Goal: Check status: Check status

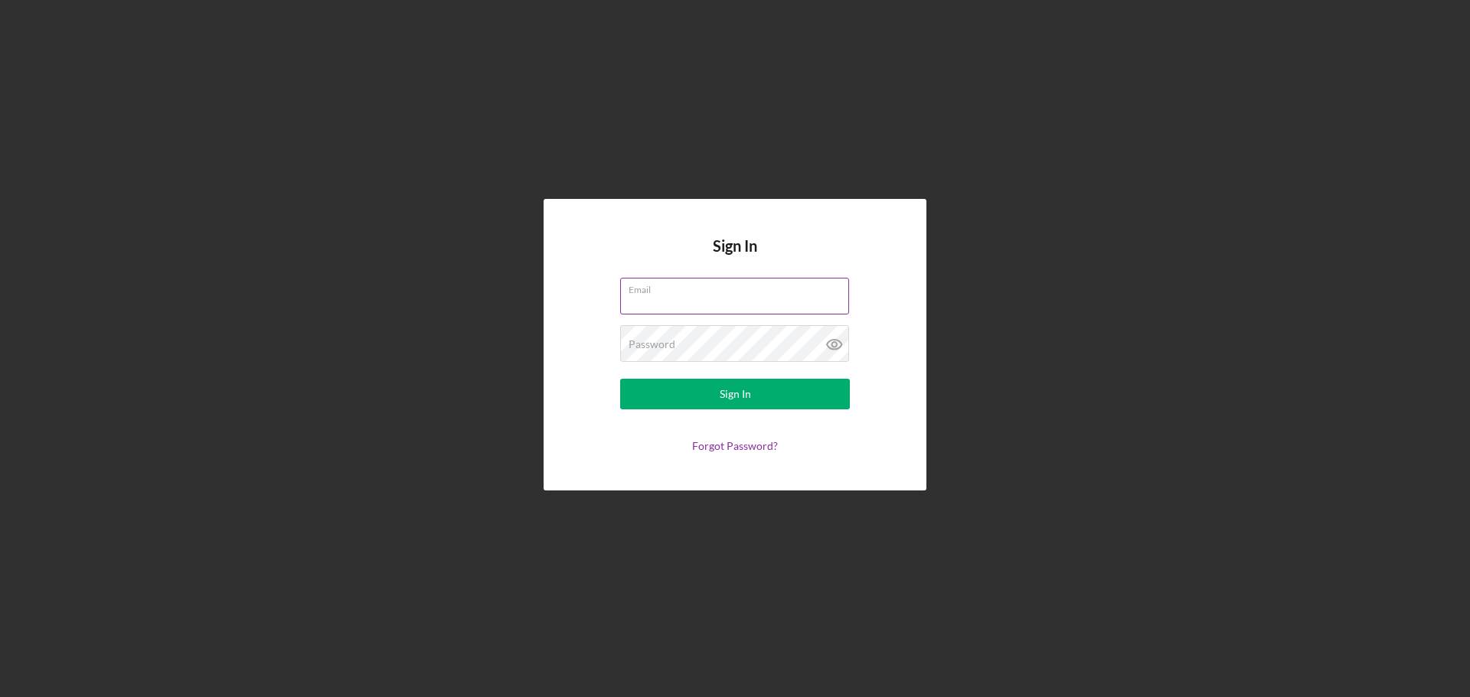
click at [710, 302] on input "Email" at bounding box center [734, 296] width 229 height 37
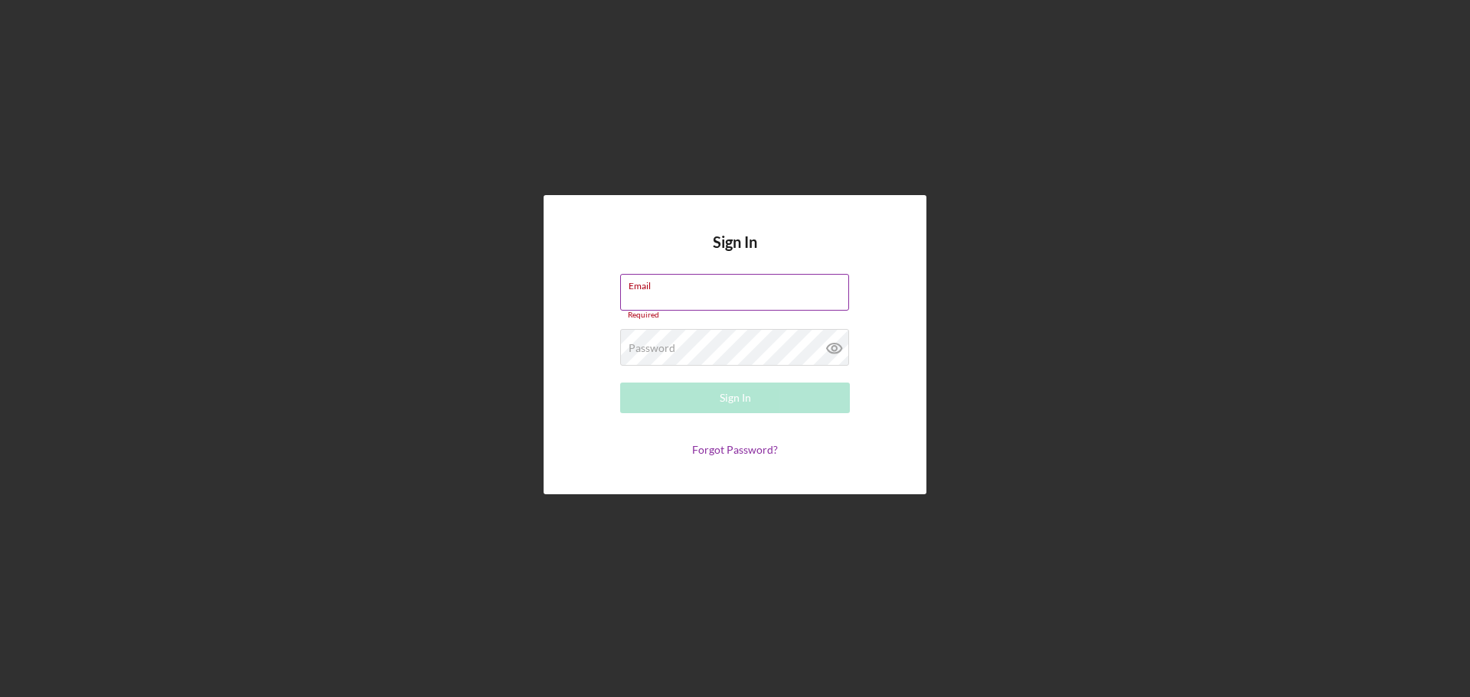
type input "allenm@freedomequity.org"
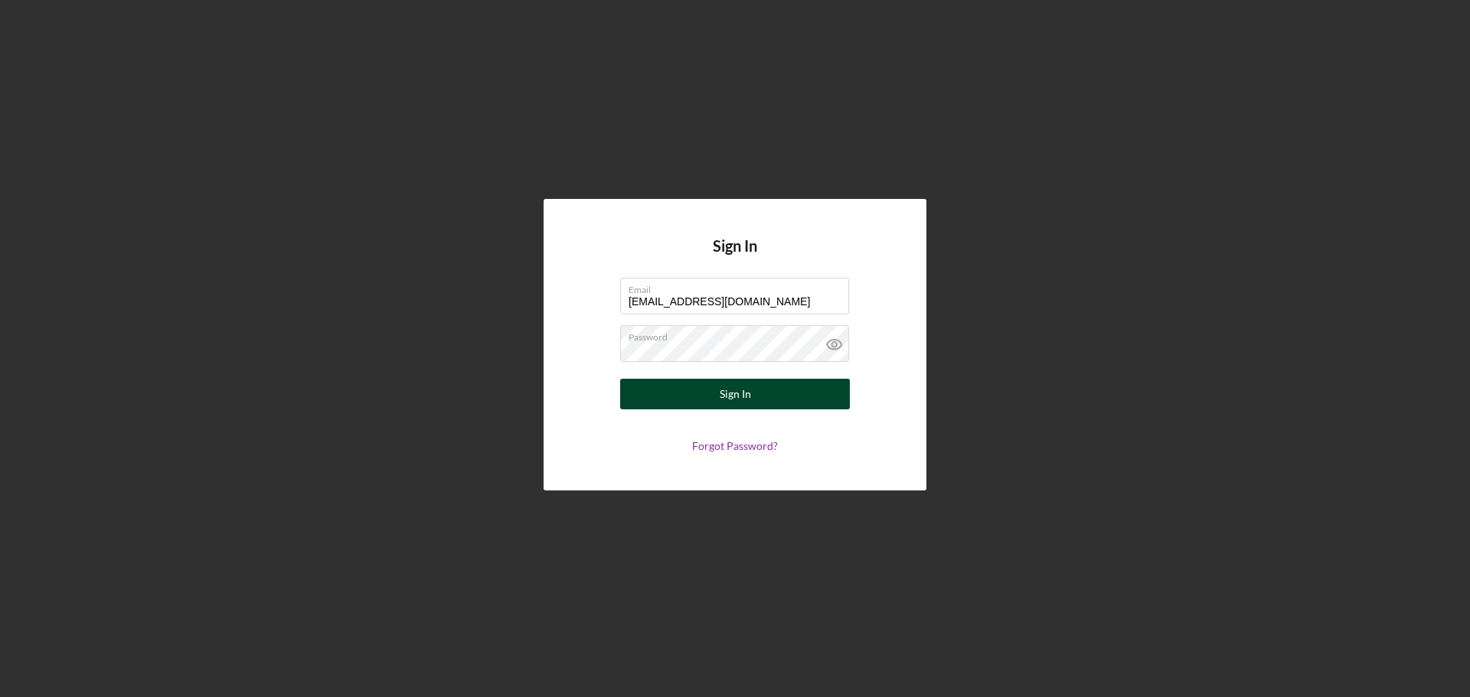
click at [700, 396] on button "Sign In" at bounding box center [735, 394] width 230 height 31
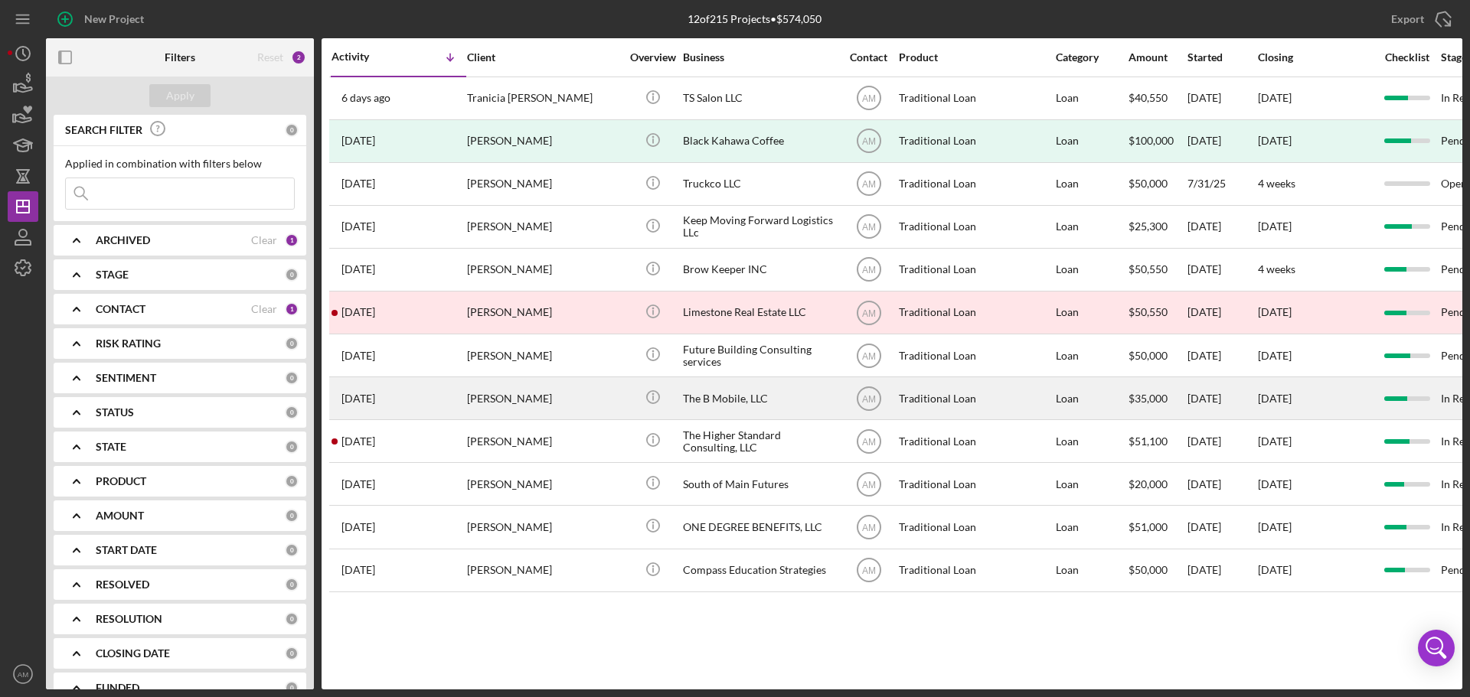
click at [560, 394] on div "[PERSON_NAME]" at bounding box center [543, 398] width 153 height 41
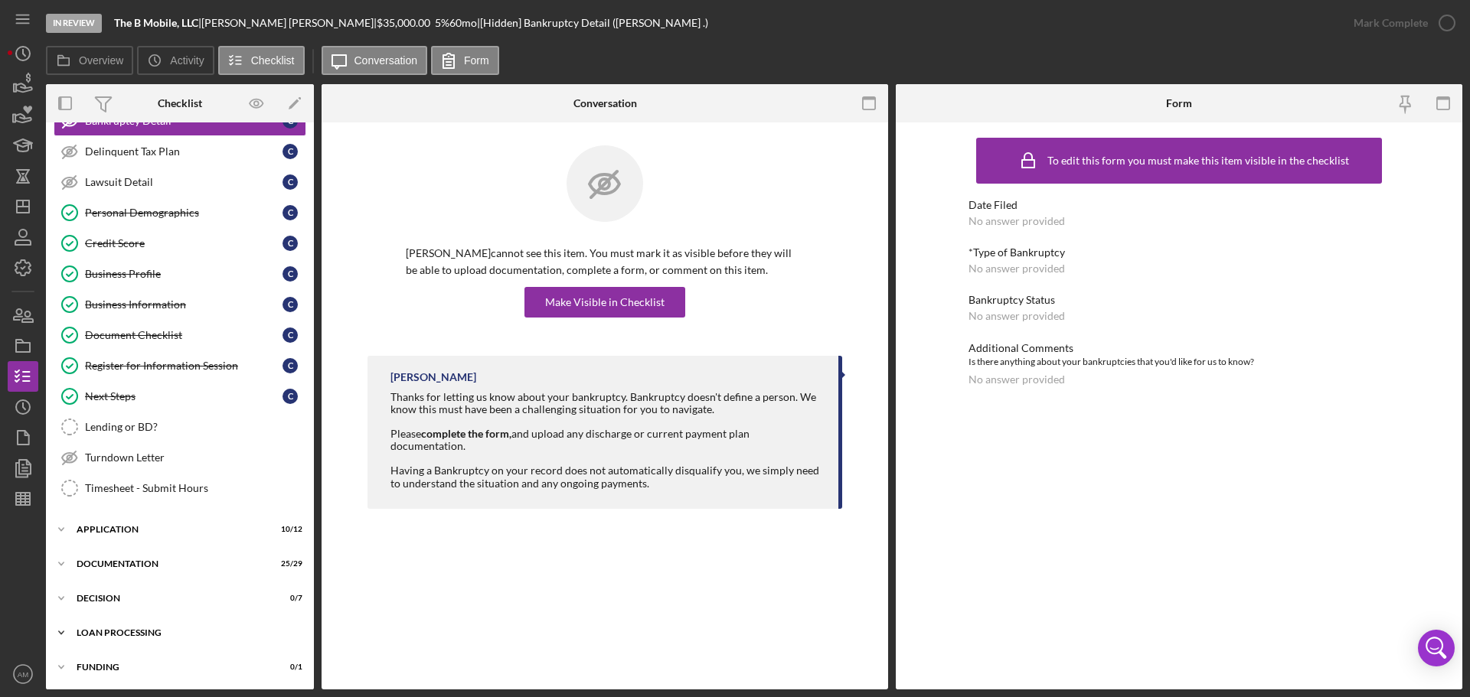
scroll to position [153, 0]
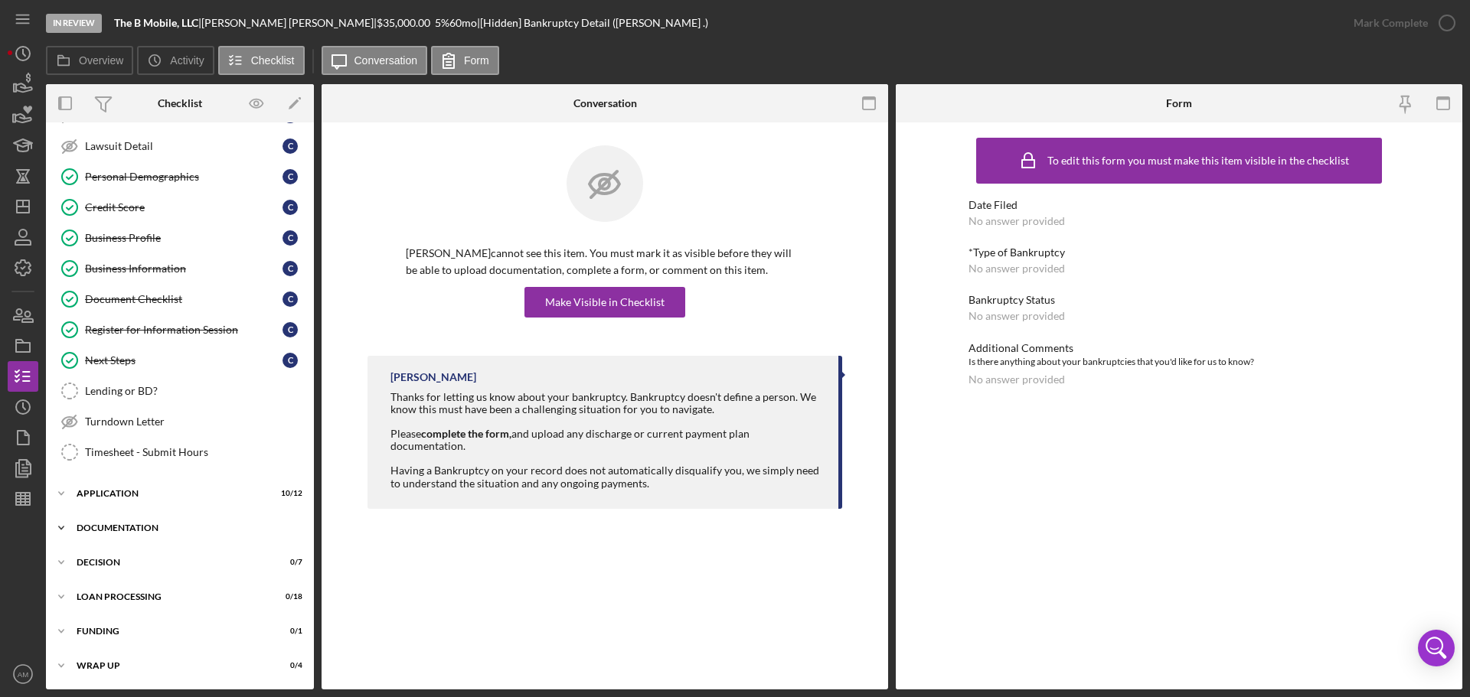
click at [125, 528] on div "Documentation" at bounding box center [186, 528] width 218 height 9
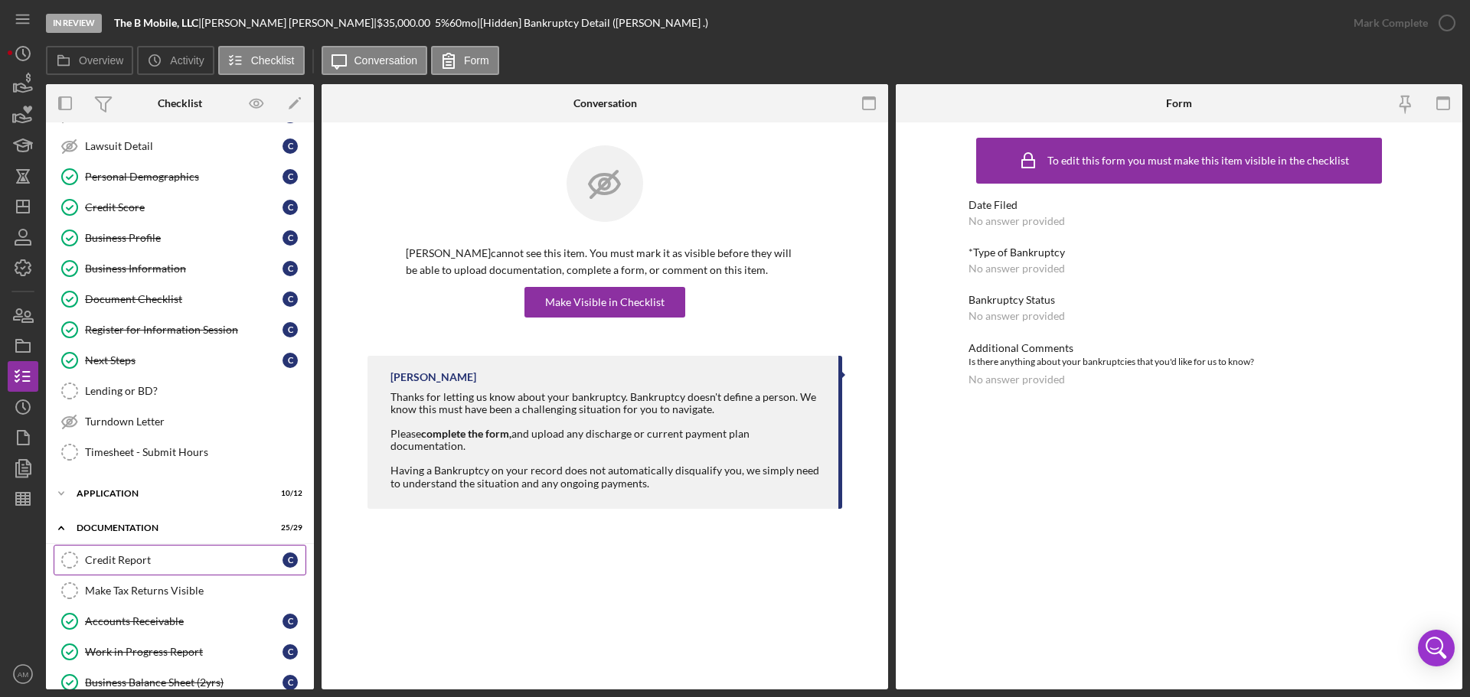
click at [128, 559] on div "Credit Report" at bounding box center [184, 560] width 198 height 12
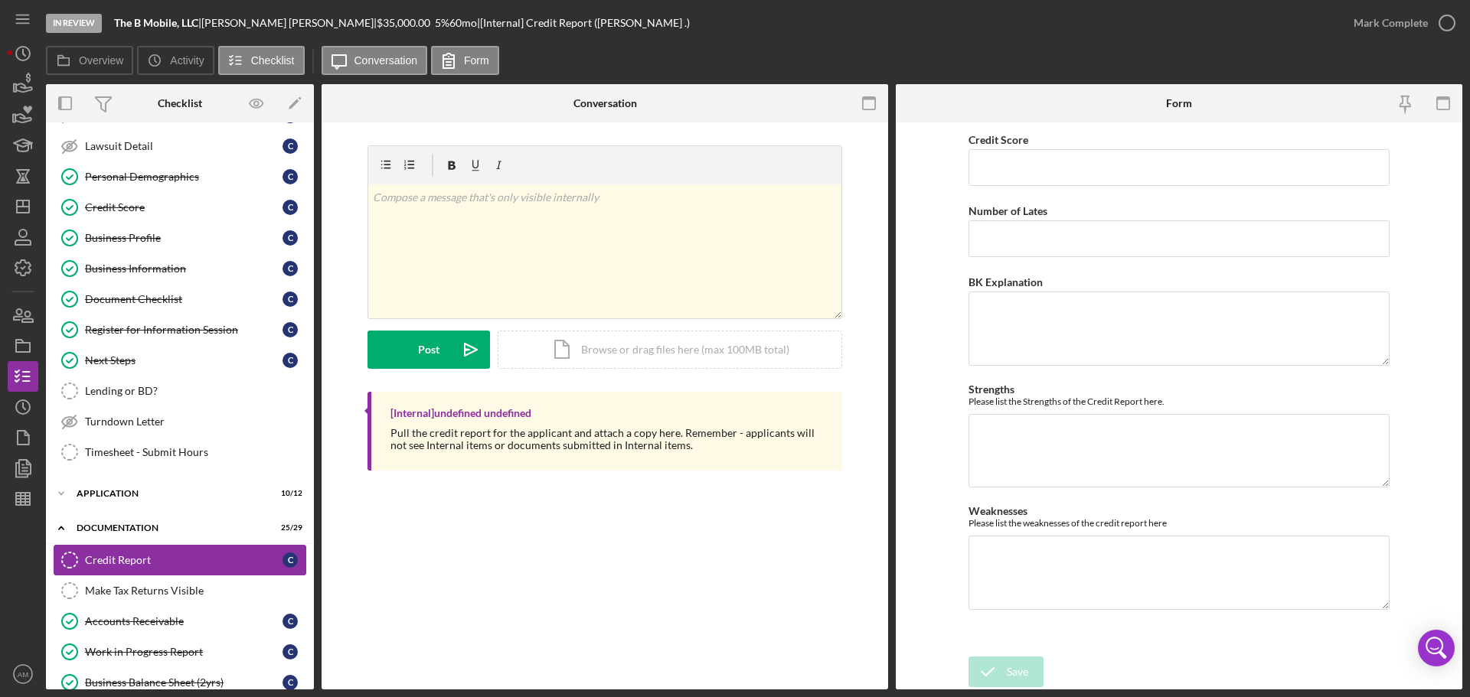
click at [116, 557] on div "Credit Report" at bounding box center [184, 560] width 198 height 12
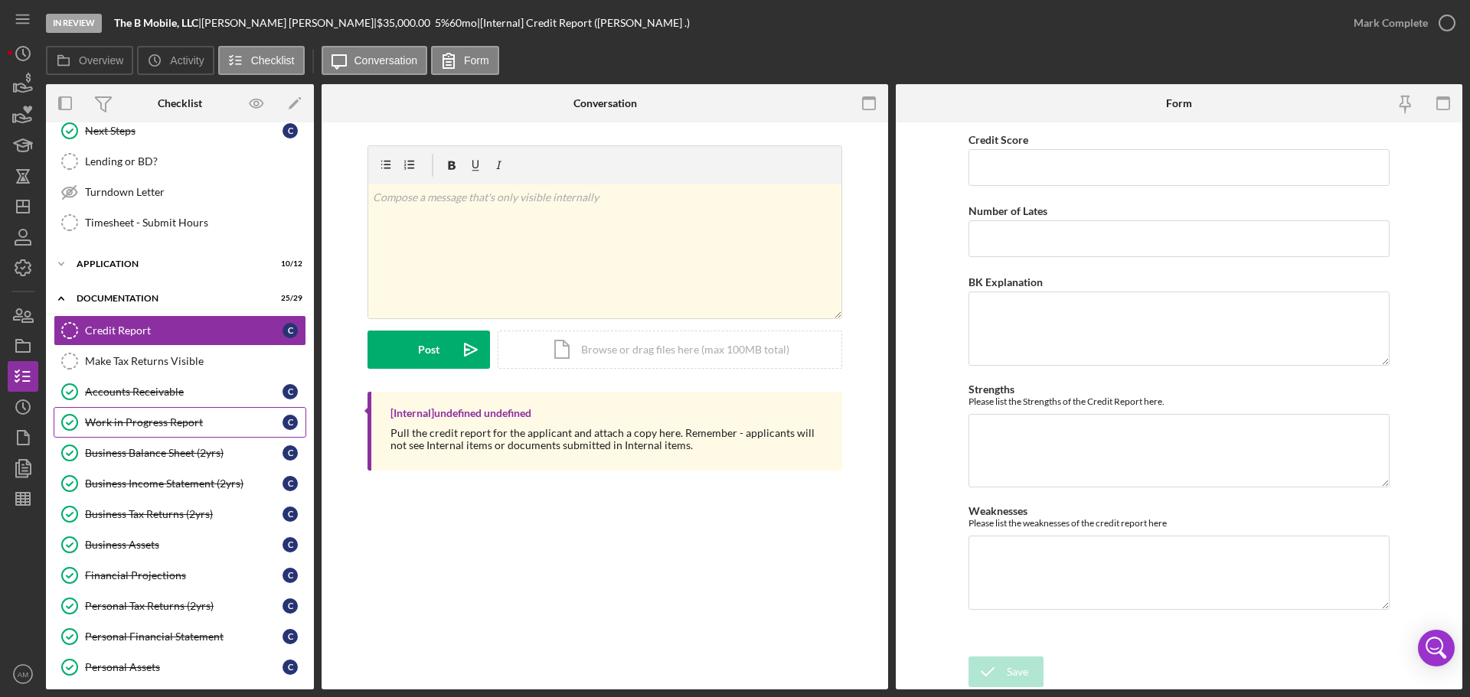
click at [126, 420] on div "Work in Progress Report" at bounding box center [184, 422] width 198 height 12
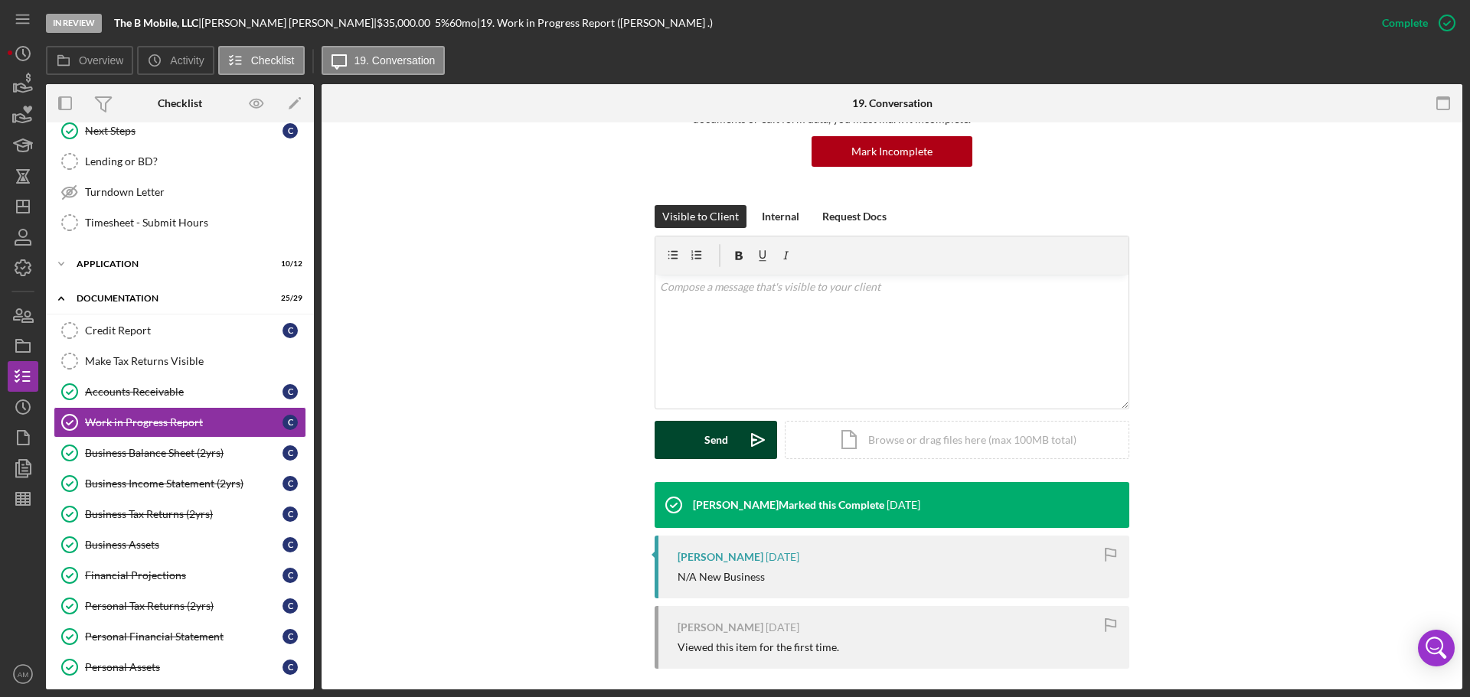
scroll to position [161, 0]
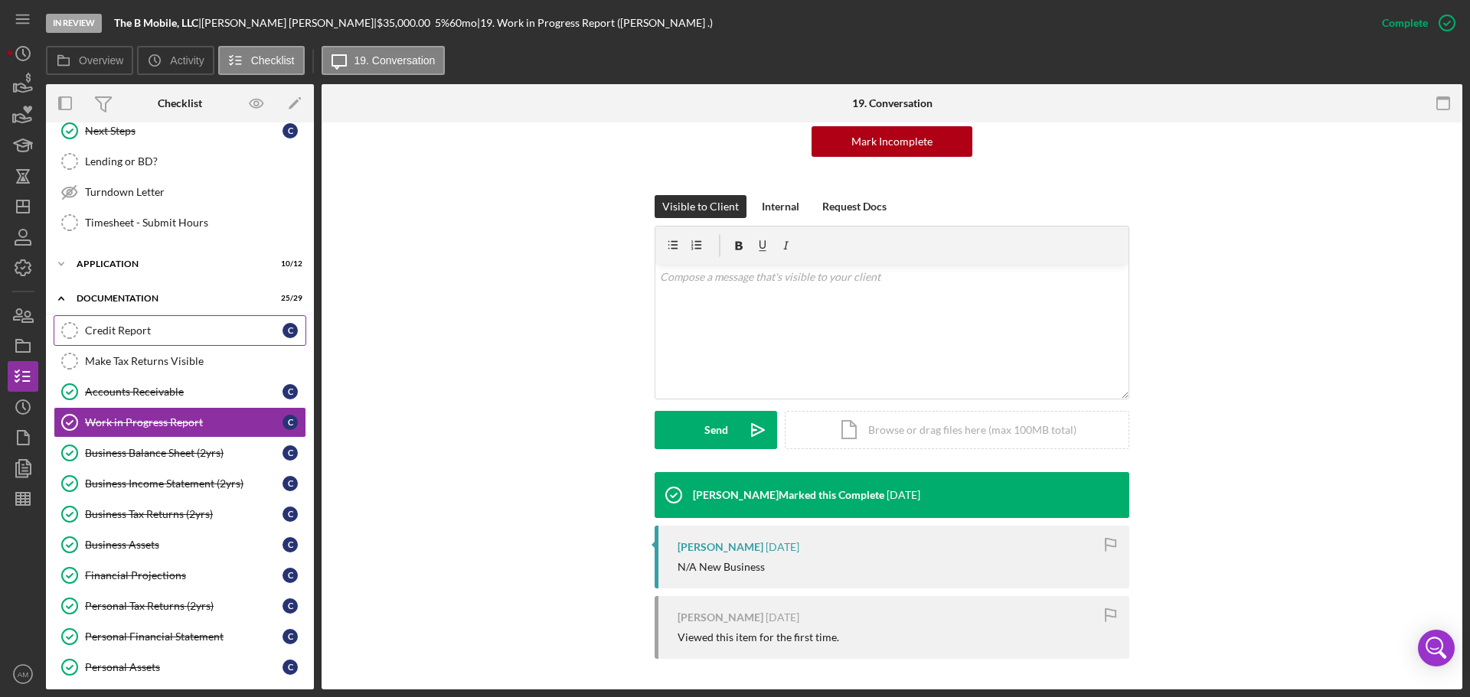
click at [121, 327] on div "Credit Report" at bounding box center [184, 331] width 198 height 12
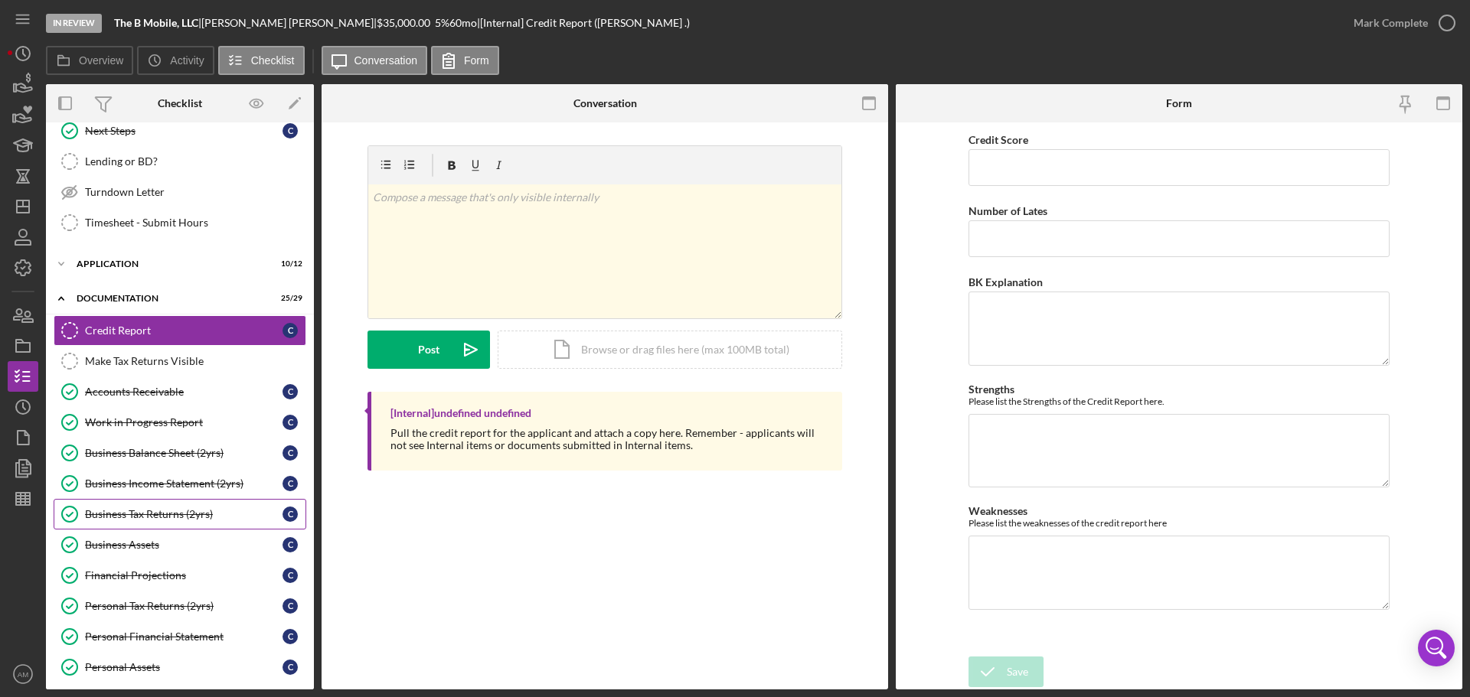
click at [154, 512] on div "Business Tax Returns (2yrs)" at bounding box center [184, 514] width 198 height 12
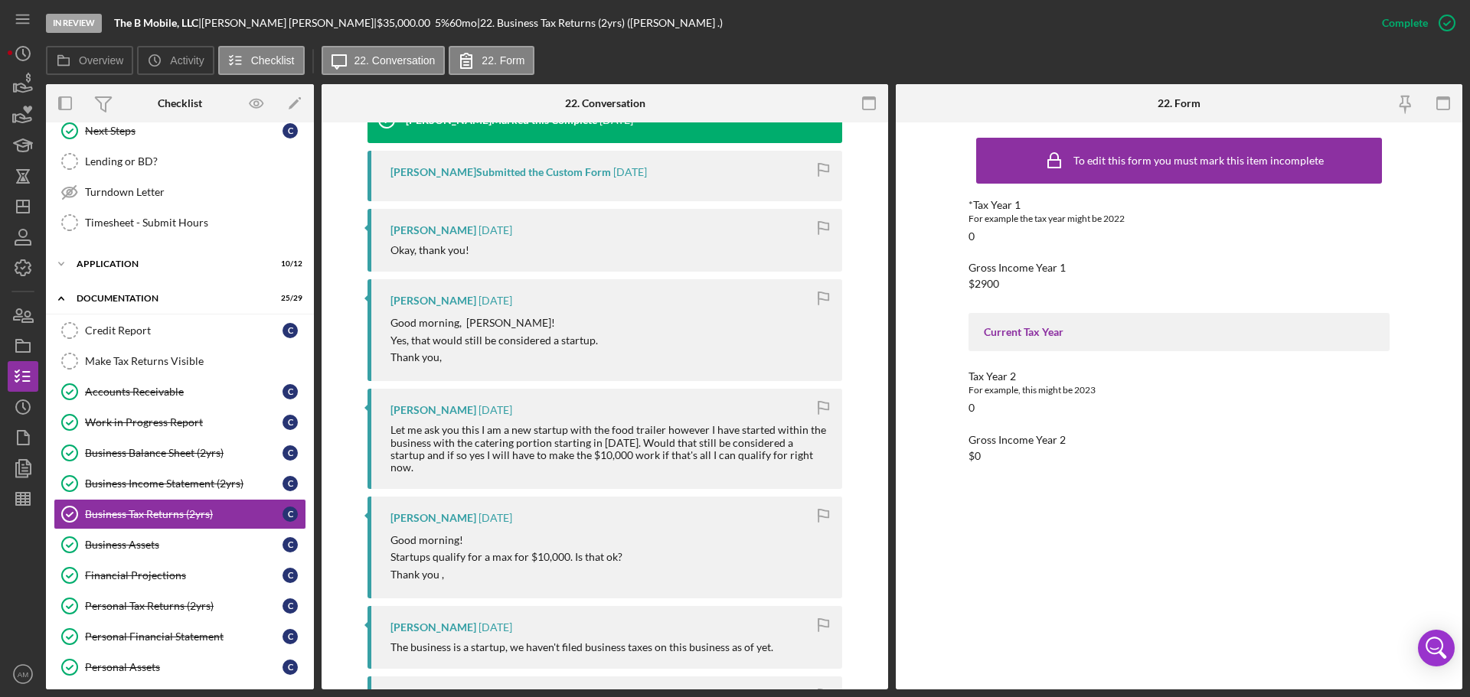
scroll to position [689, 0]
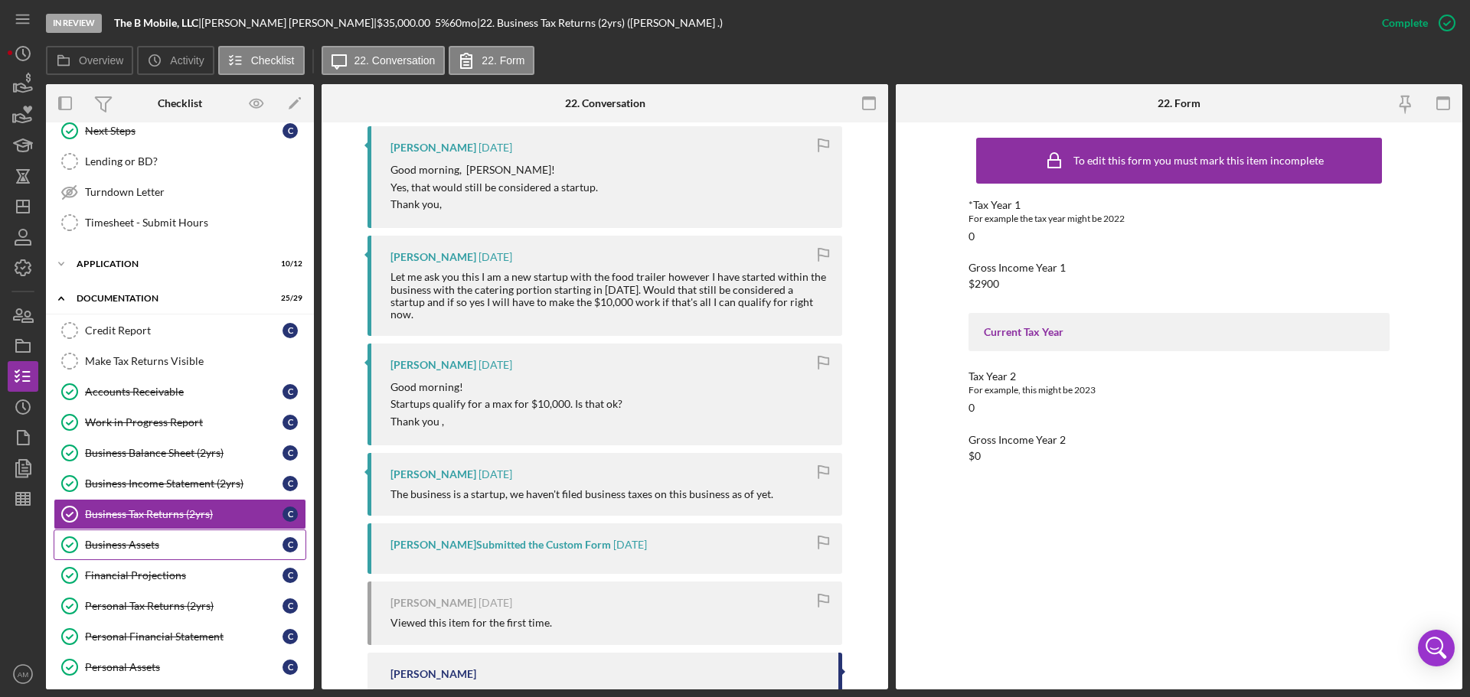
click at [127, 541] on div "Business Assets" at bounding box center [184, 545] width 198 height 12
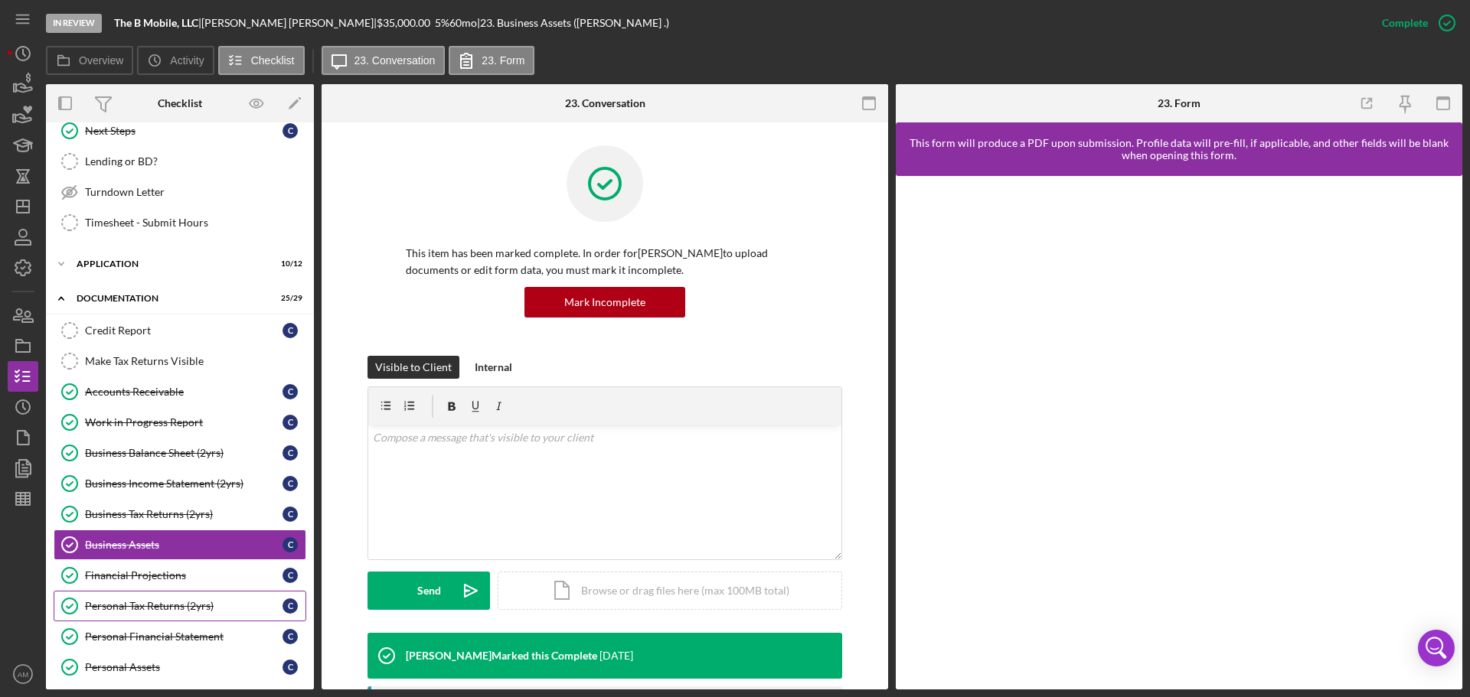
click at [138, 605] on div "Personal Tax Returns (2yrs)" at bounding box center [184, 606] width 198 height 12
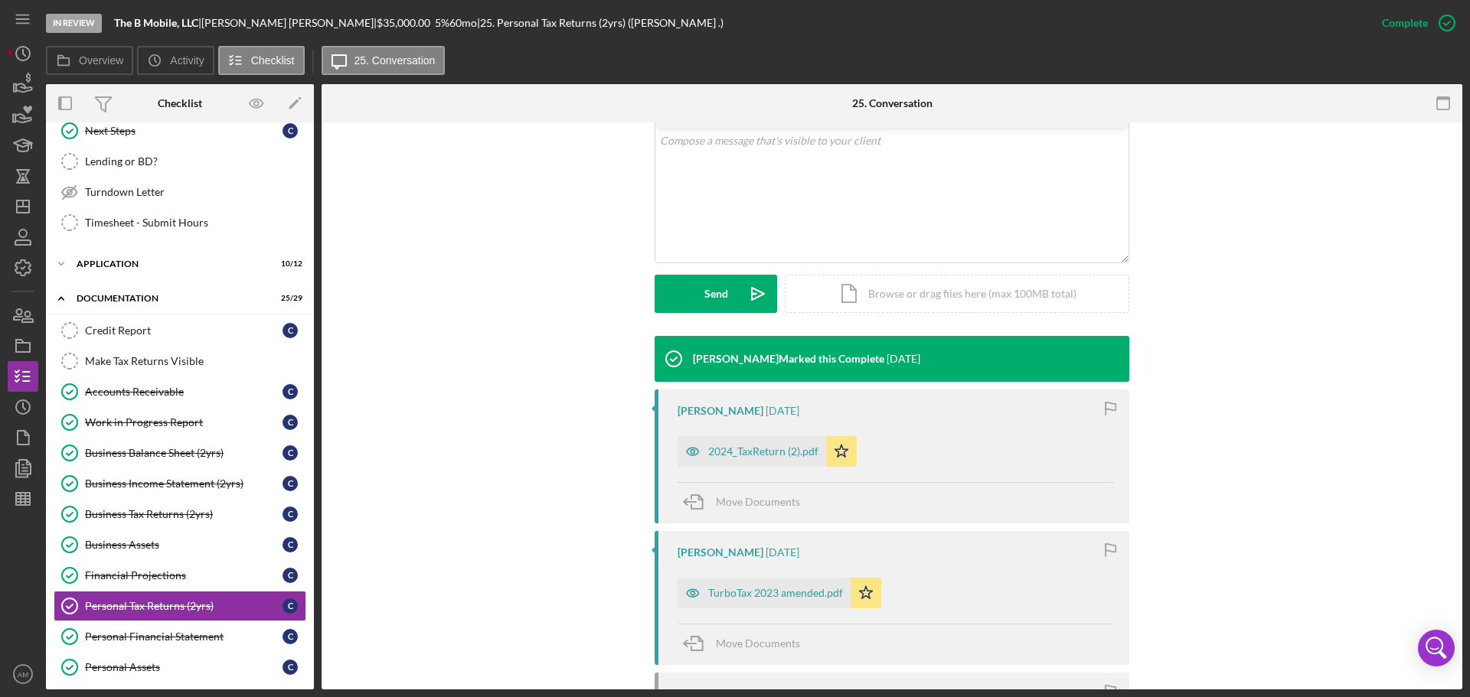
scroll to position [306, 0]
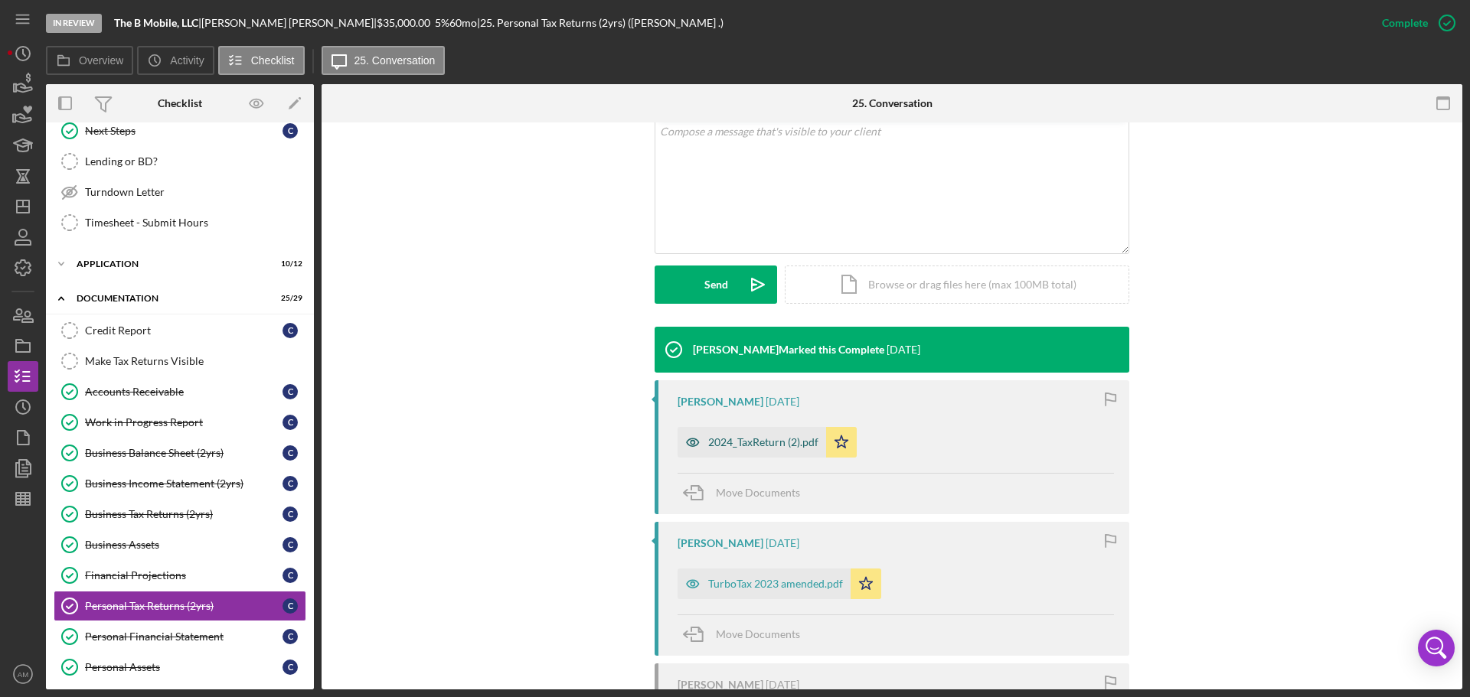
click at [742, 440] on div "2024_TaxReturn (2).pdf" at bounding box center [763, 442] width 110 height 12
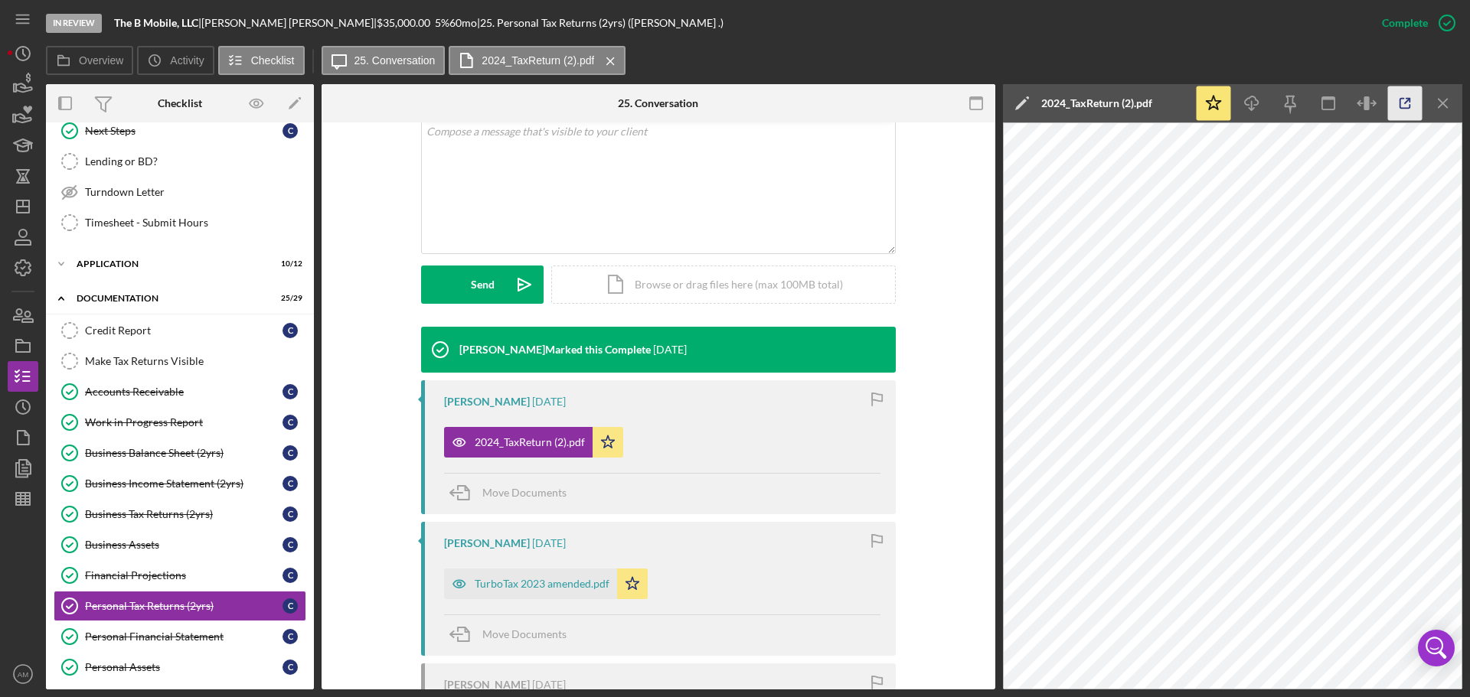
click at [1404, 102] on icon "button" at bounding box center [1405, 104] width 34 height 34
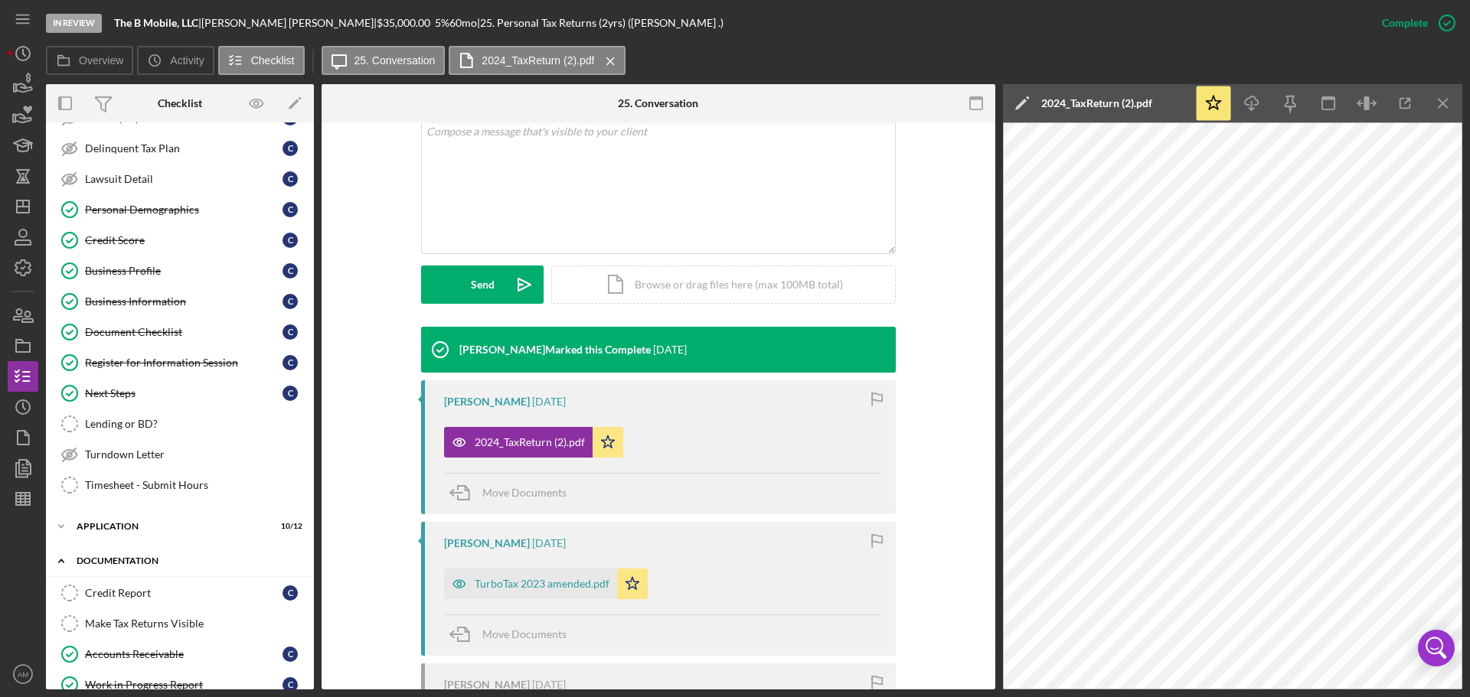
scroll to position [0, 0]
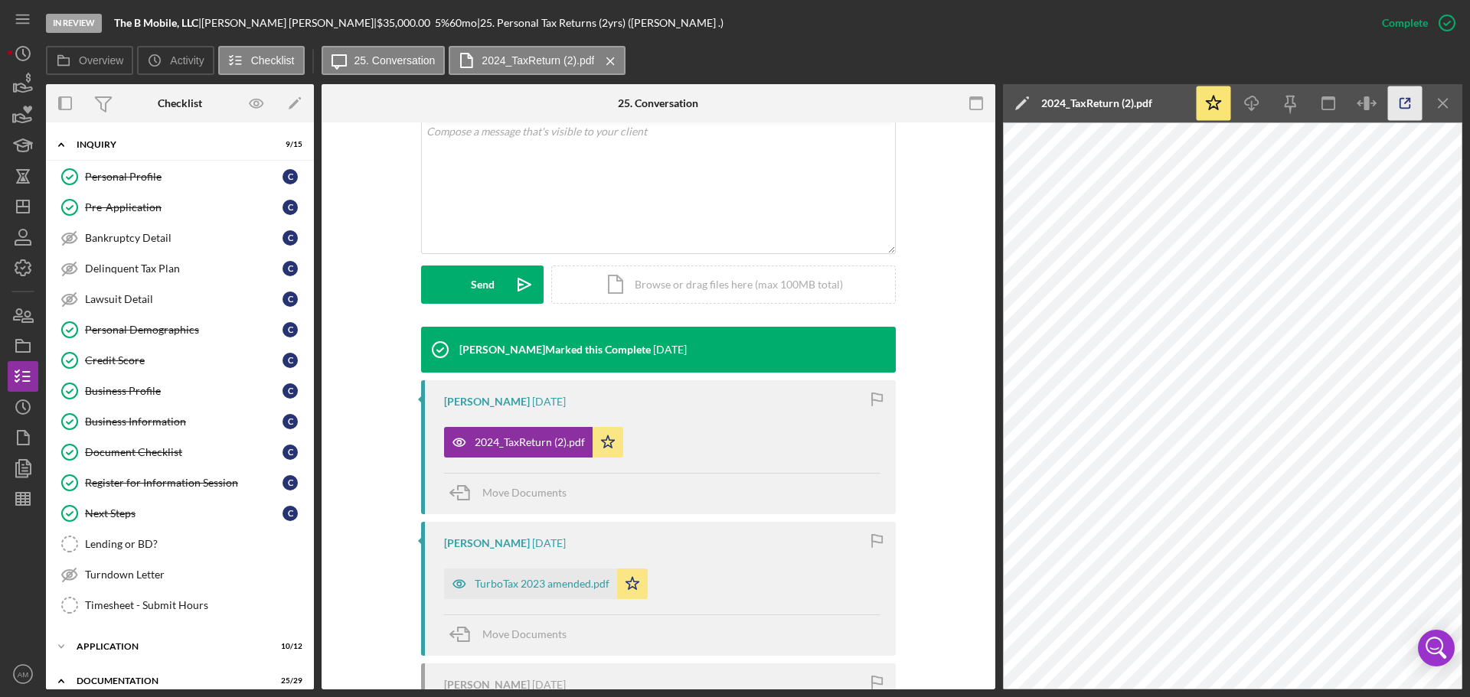
click at [1407, 103] on icon "button" at bounding box center [1405, 104] width 34 height 34
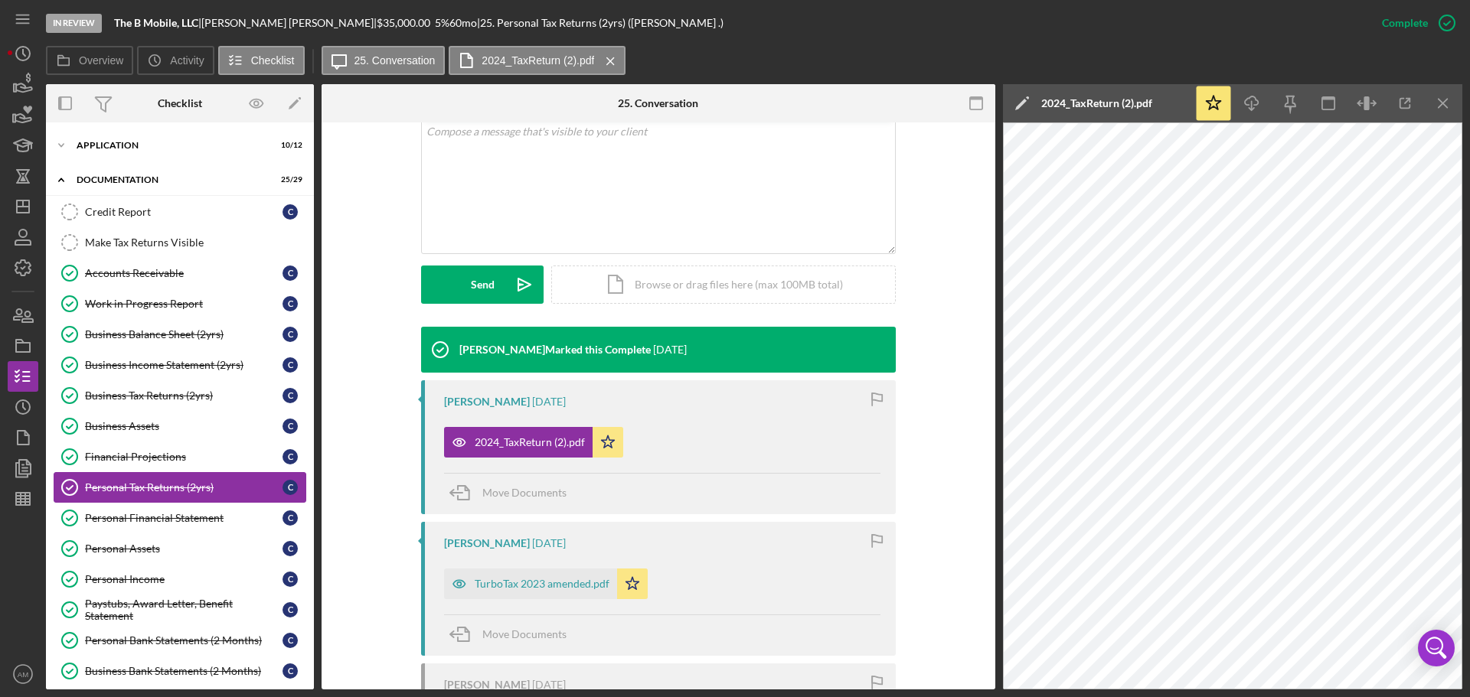
scroll to position [536, 0]
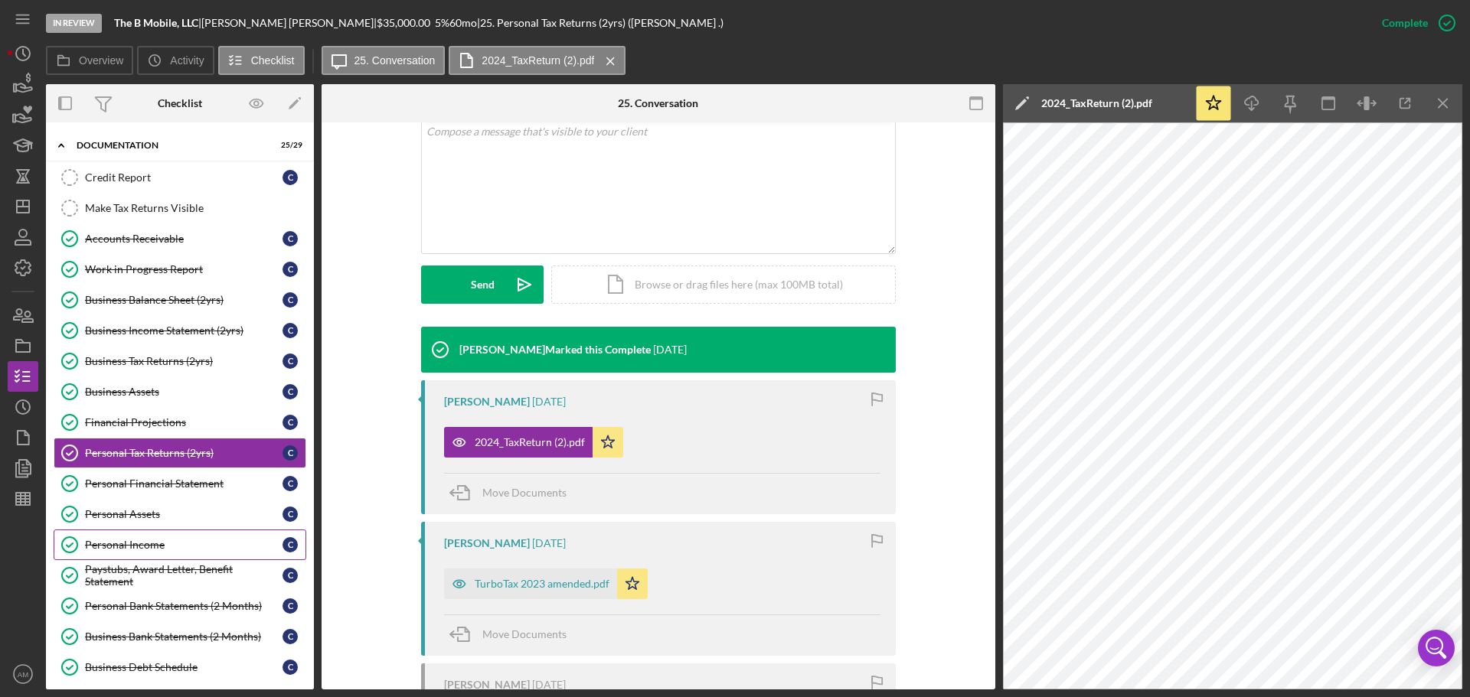
click at [145, 544] on div "Personal Income" at bounding box center [184, 545] width 198 height 12
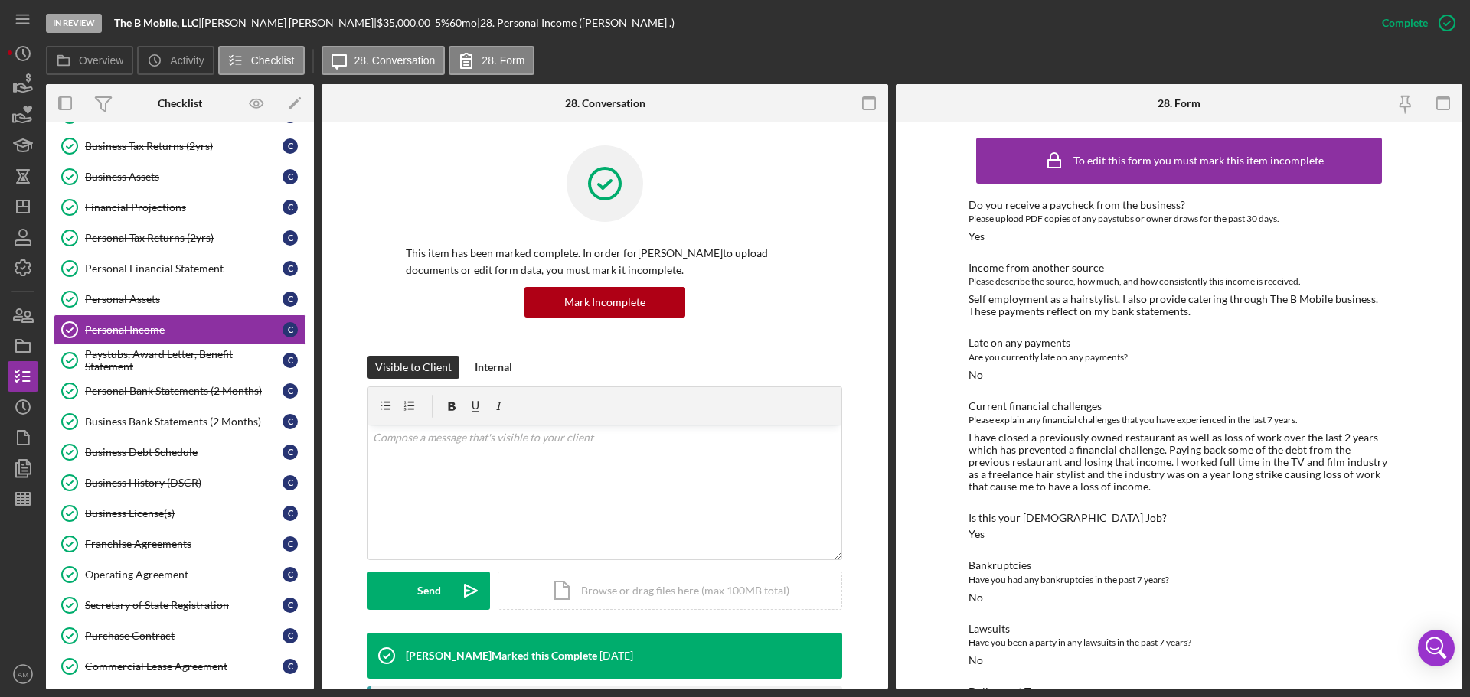
scroll to position [743, 0]
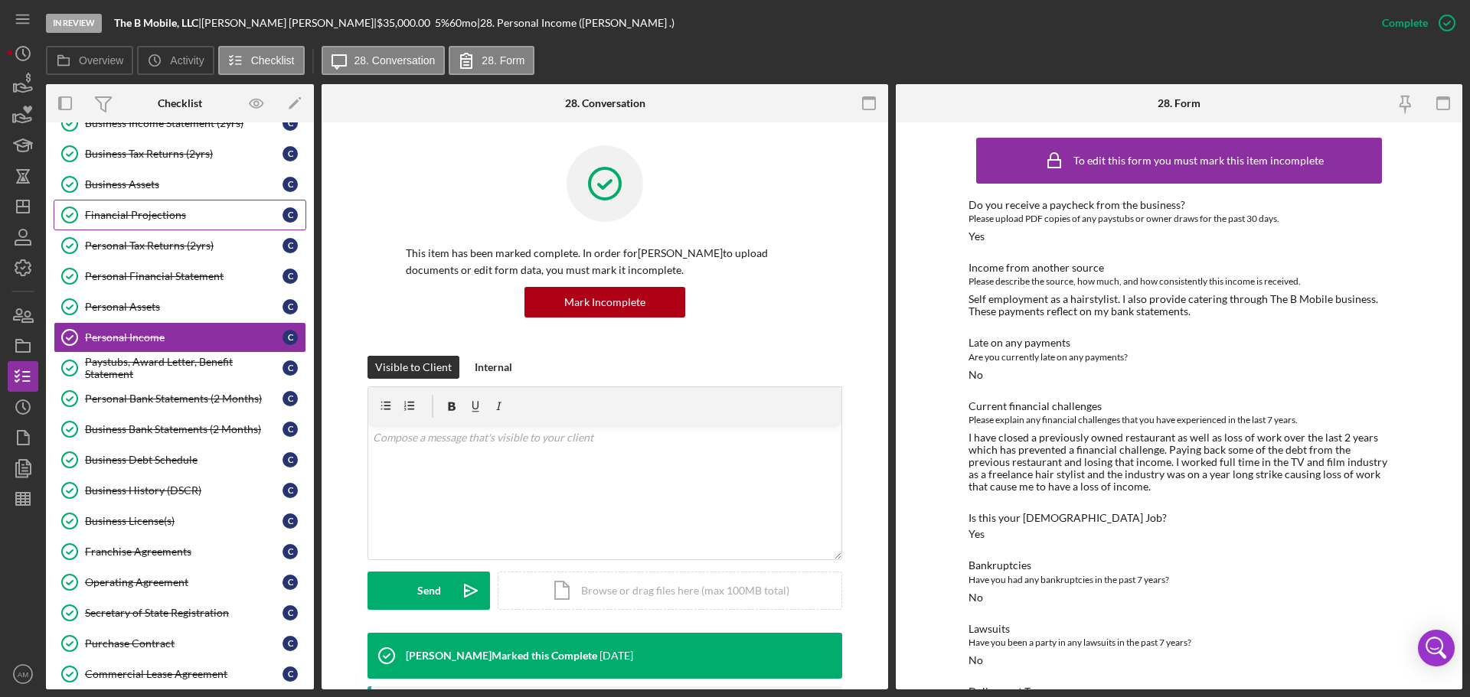
click at [122, 212] on div "Financial Projections" at bounding box center [184, 215] width 198 height 12
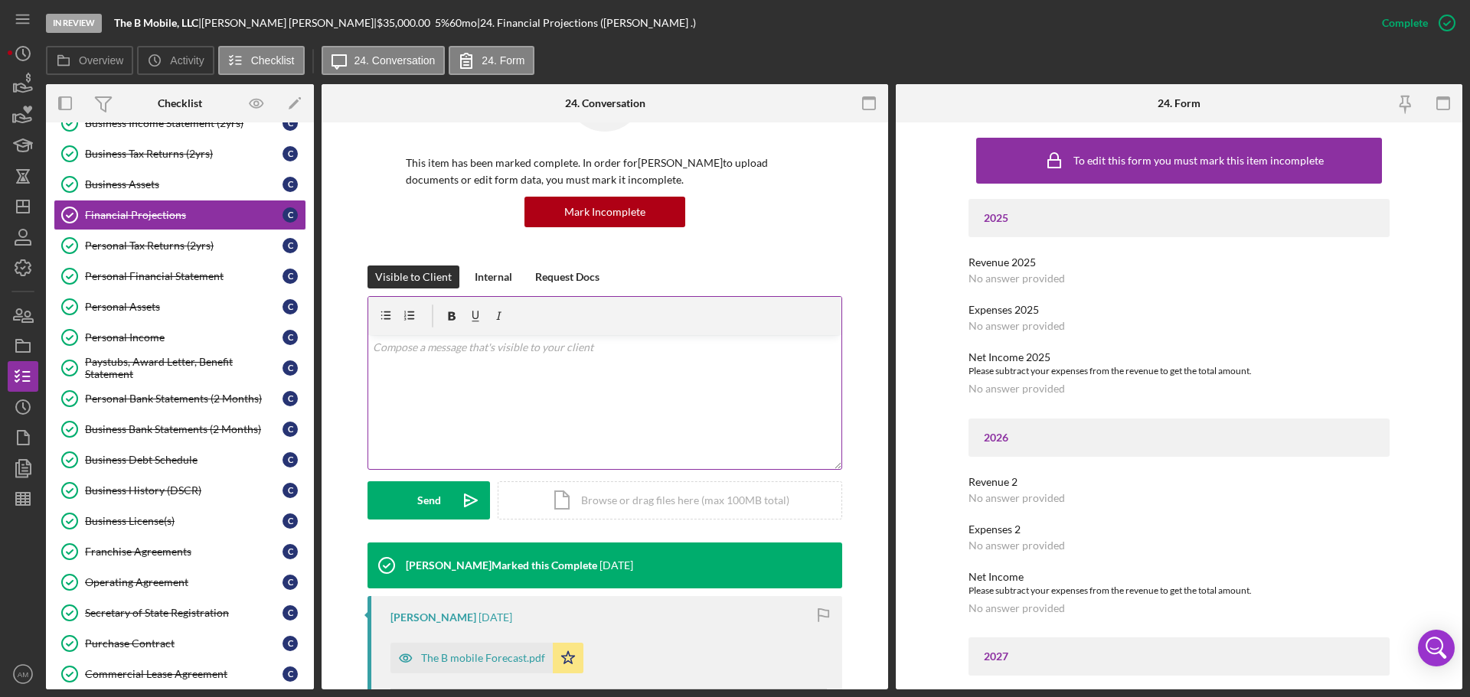
scroll to position [153, 0]
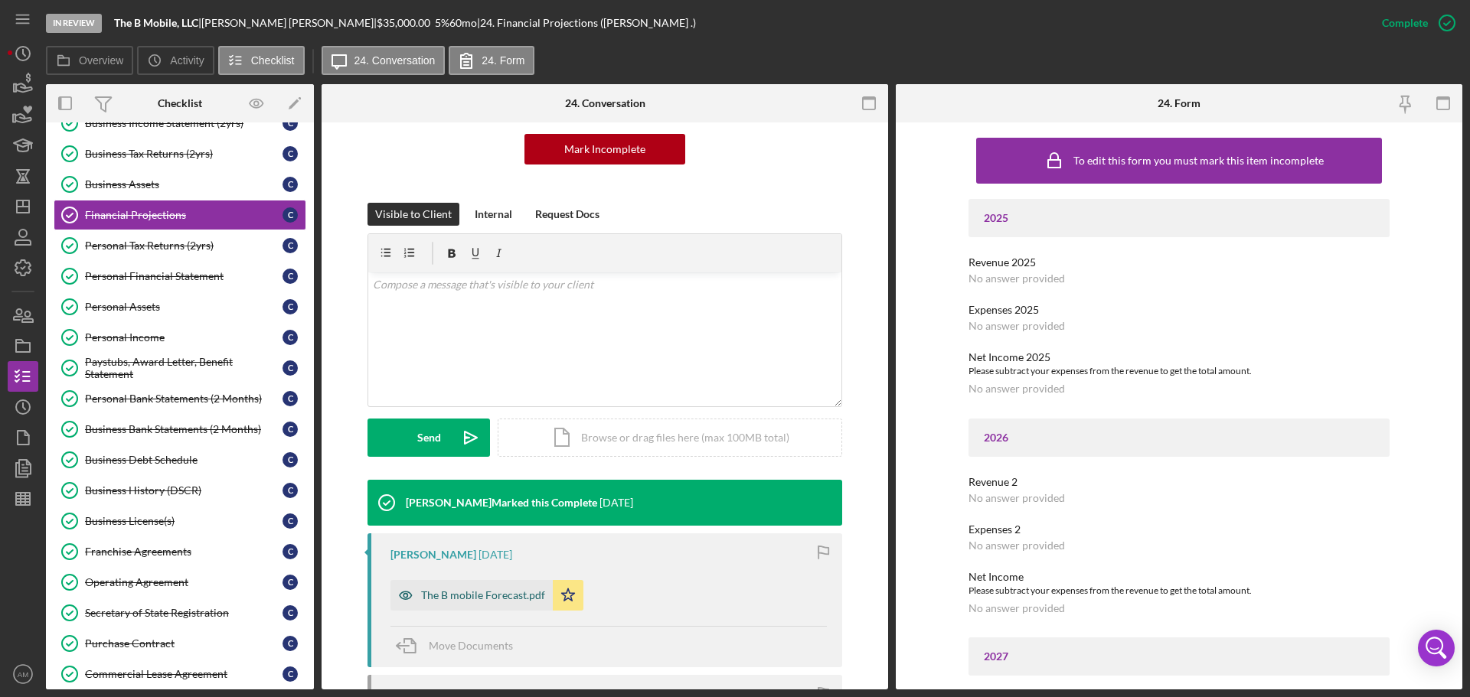
click at [499, 593] on div "The B mobile Forecast.pdf" at bounding box center [483, 596] width 124 height 12
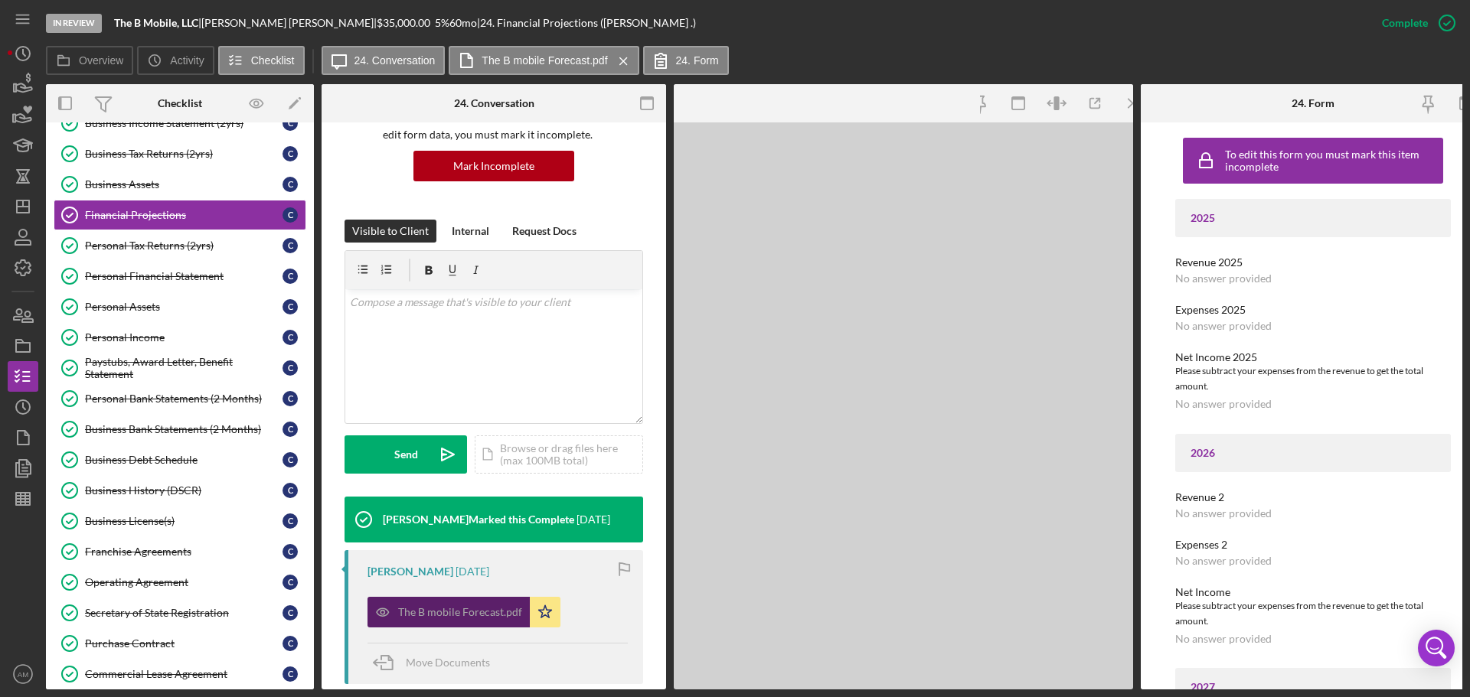
scroll to position [170, 0]
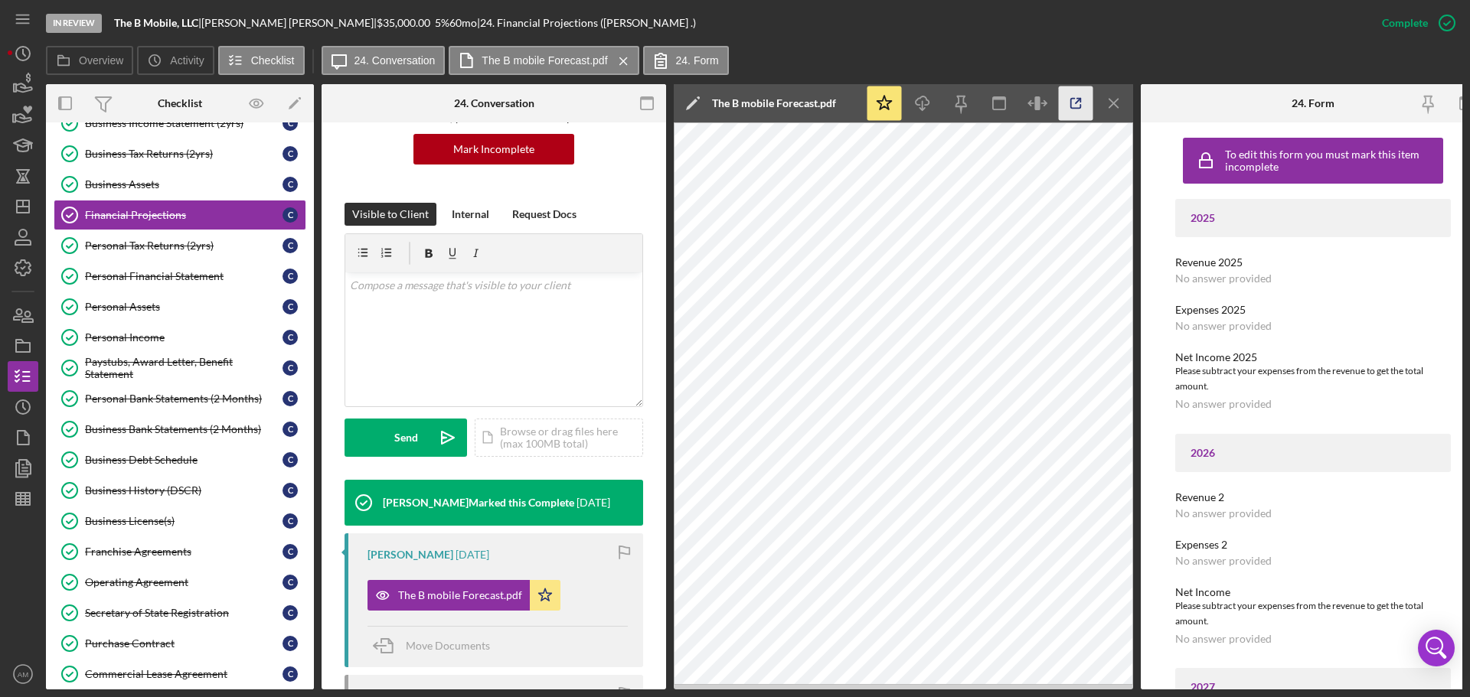
click at [1076, 100] on icon "button" at bounding box center [1076, 104] width 34 height 34
click at [1081, 100] on polyline "button" at bounding box center [1079, 101] width 4 height 4
click at [161, 462] on div "Business Debt Schedule" at bounding box center [184, 460] width 198 height 12
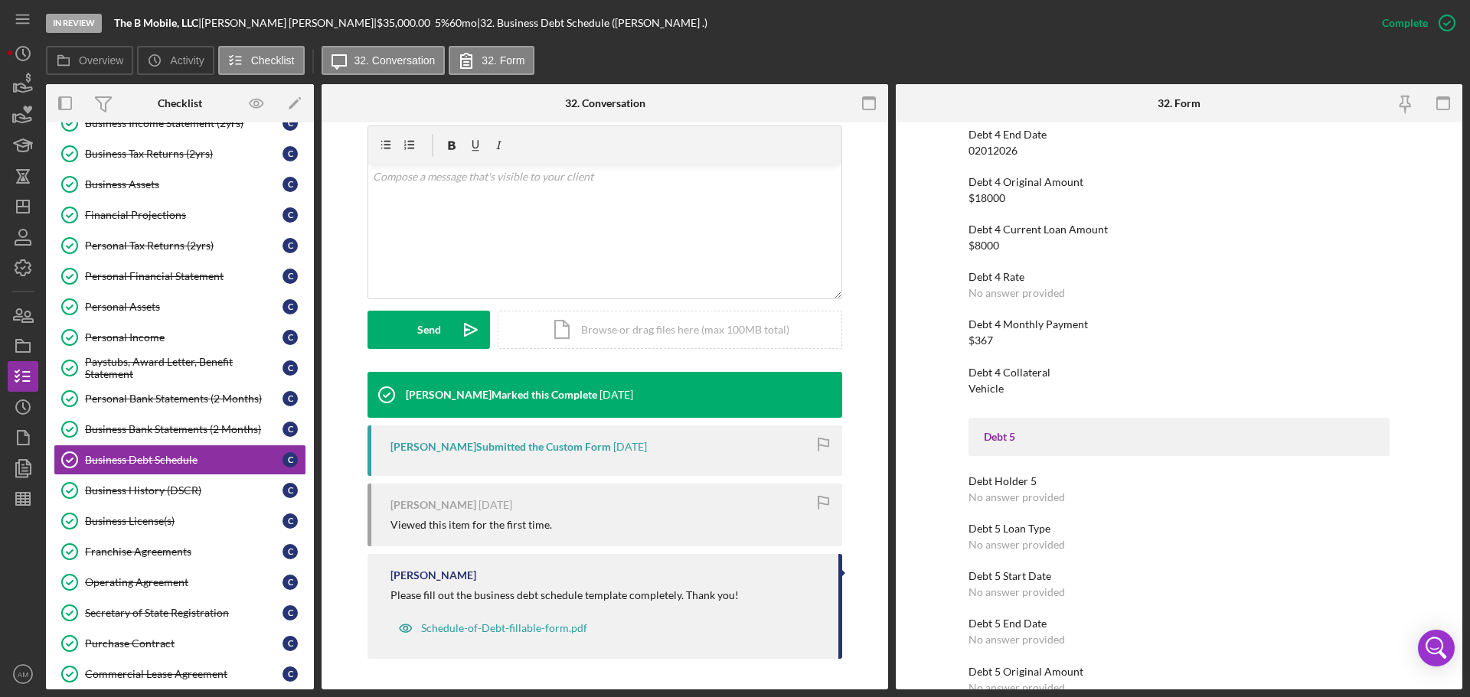
scroll to position [1761, 0]
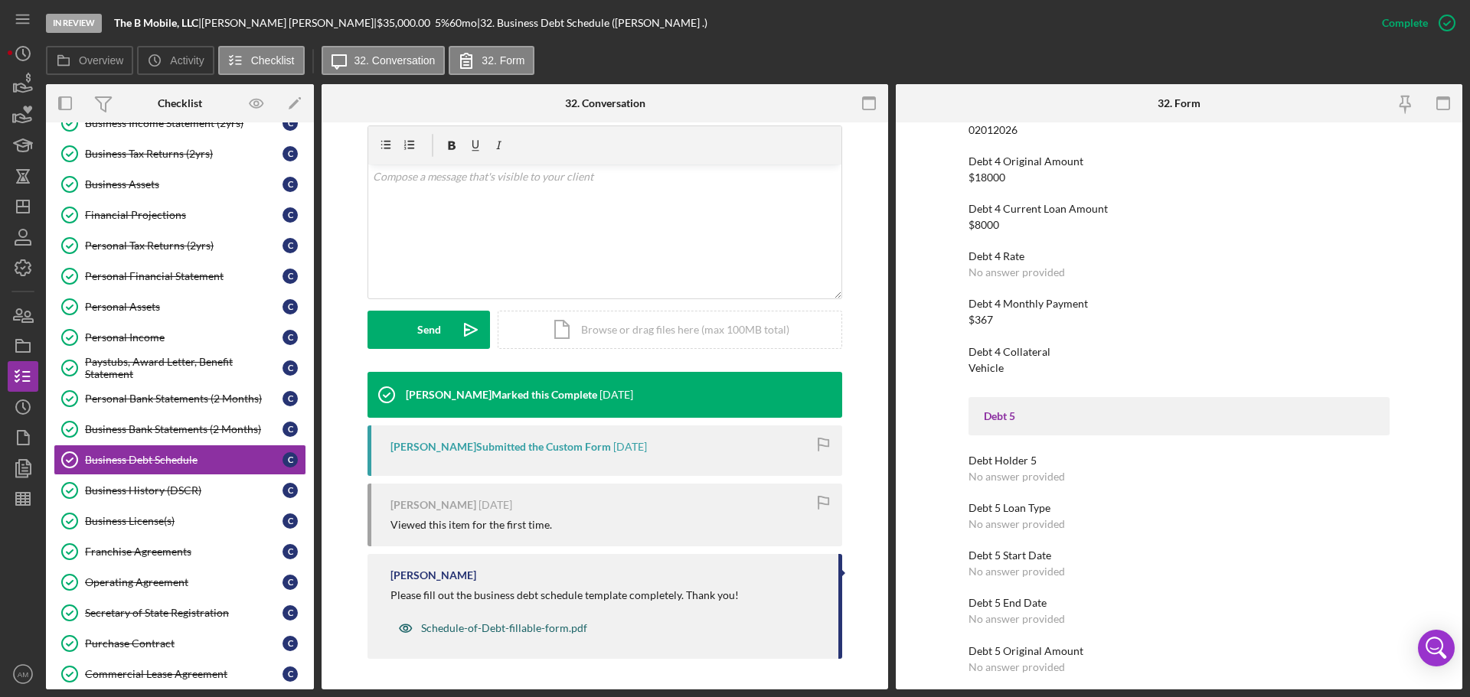
click at [503, 625] on div "Schedule-of-Debt-fillable-form.pdf" at bounding box center [504, 628] width 166 height 12
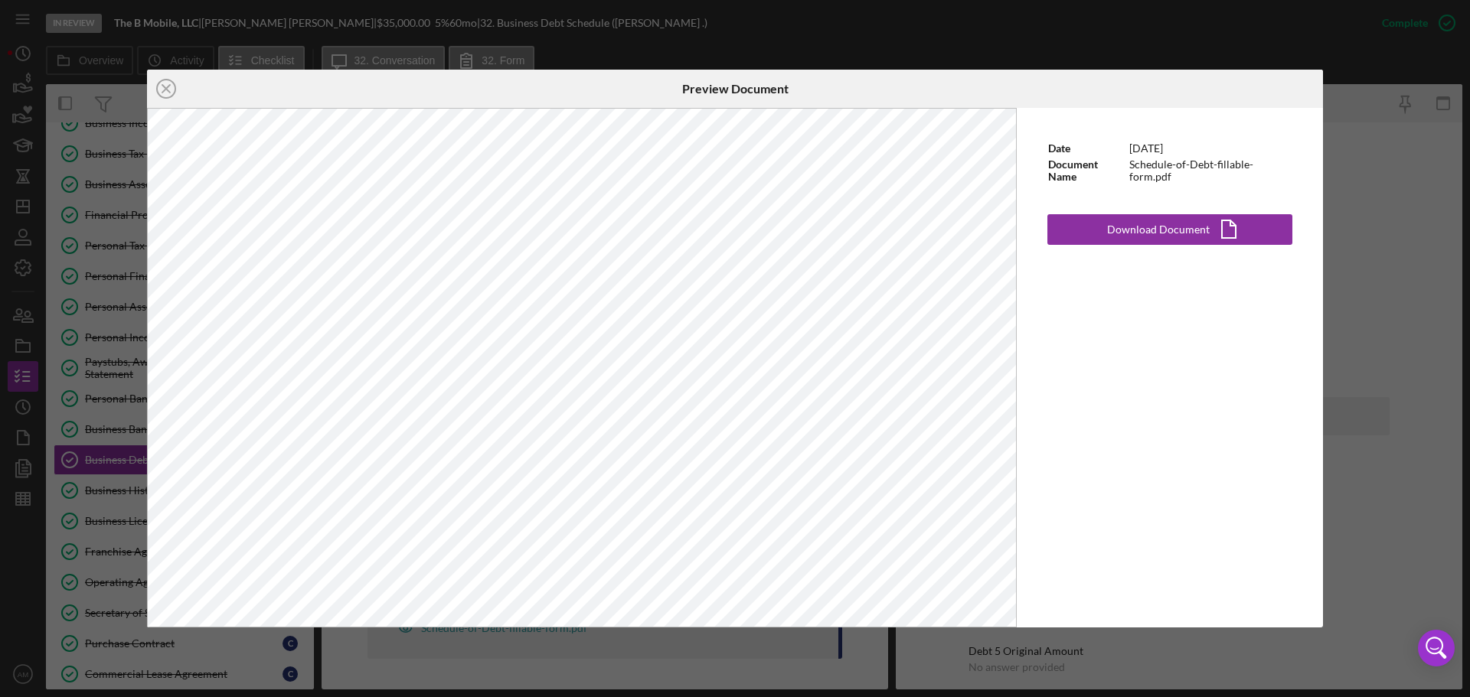
click at [1388, 272] on div "Icon/Close Preview Document Date 2/3/2025 Document Name Schedule-of-Debt-fillab…" at bounding box center [735, 348] width 1470 height 697
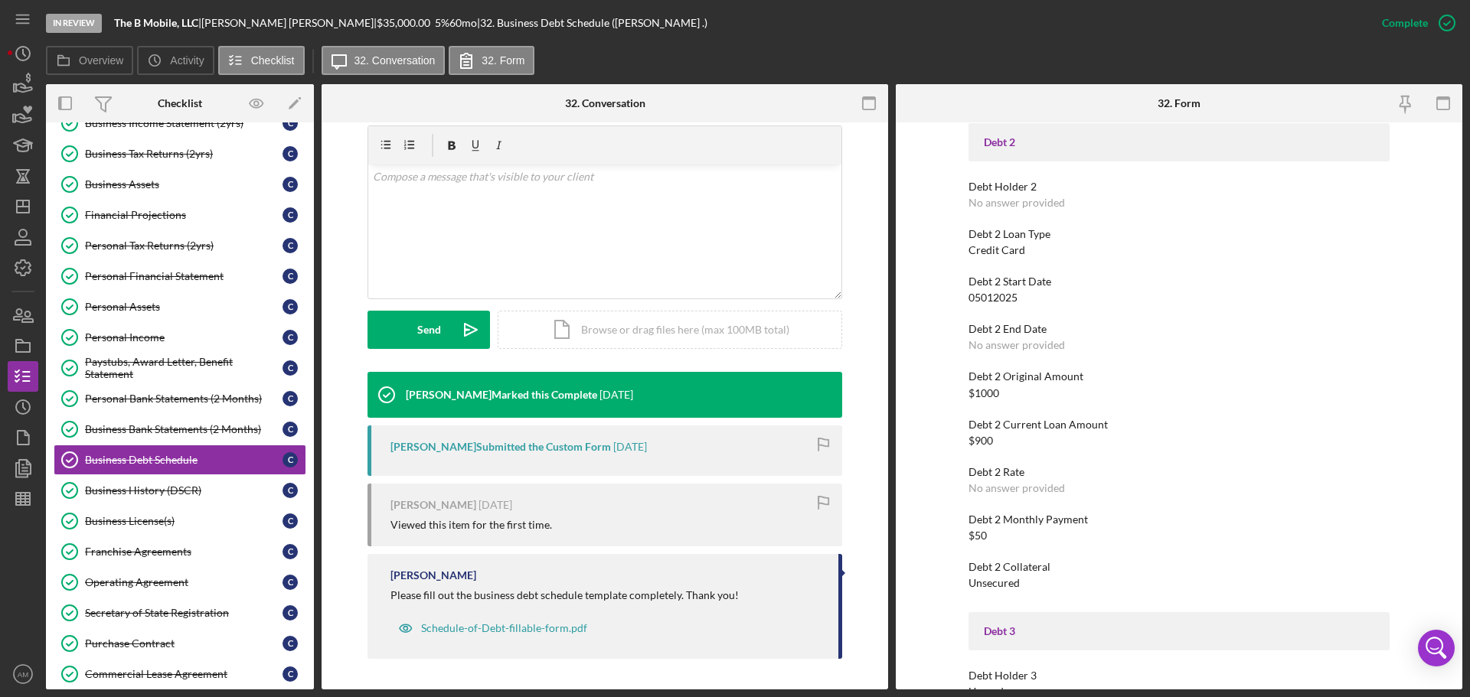
scroll to position [536, 0]
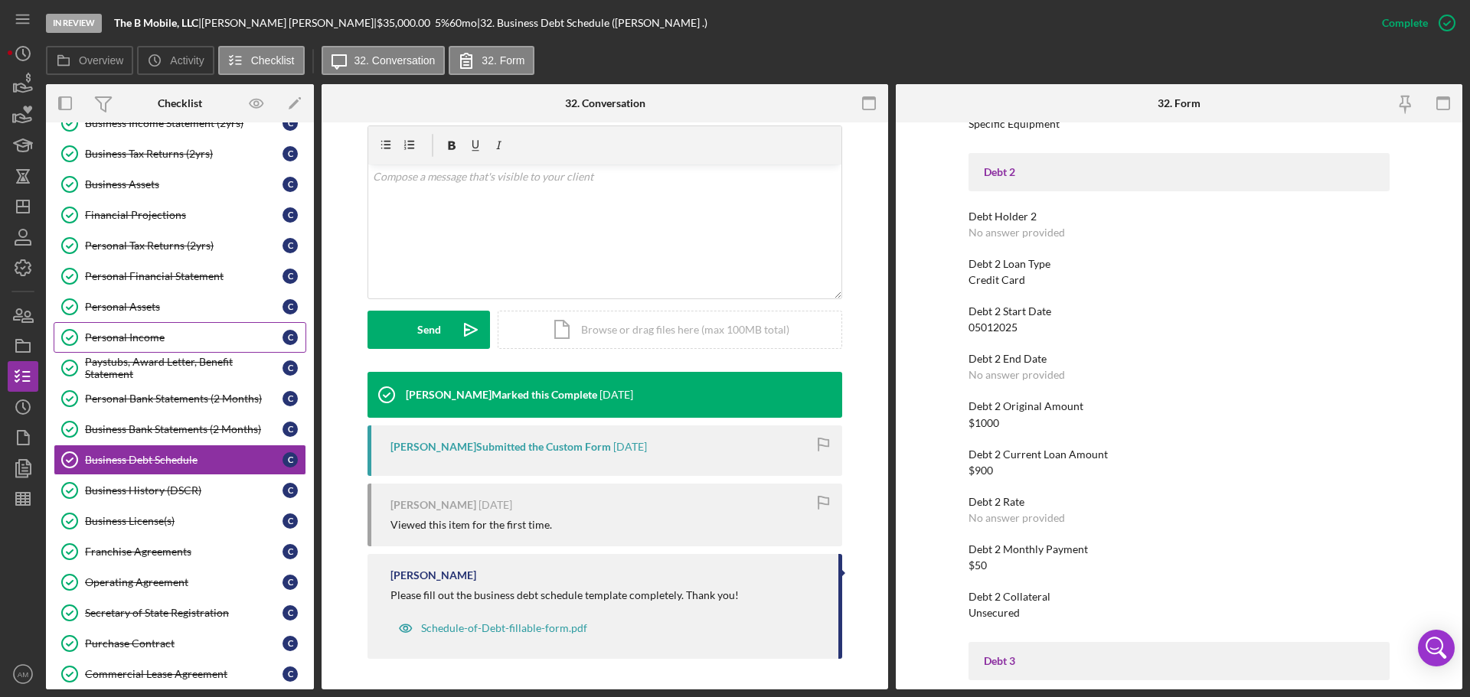
click at [115, 334] on div "Personal Income" at bounding box center [184, 338] width 198 height 12
